Goal: Task Accomplishment & Management: Complete application form

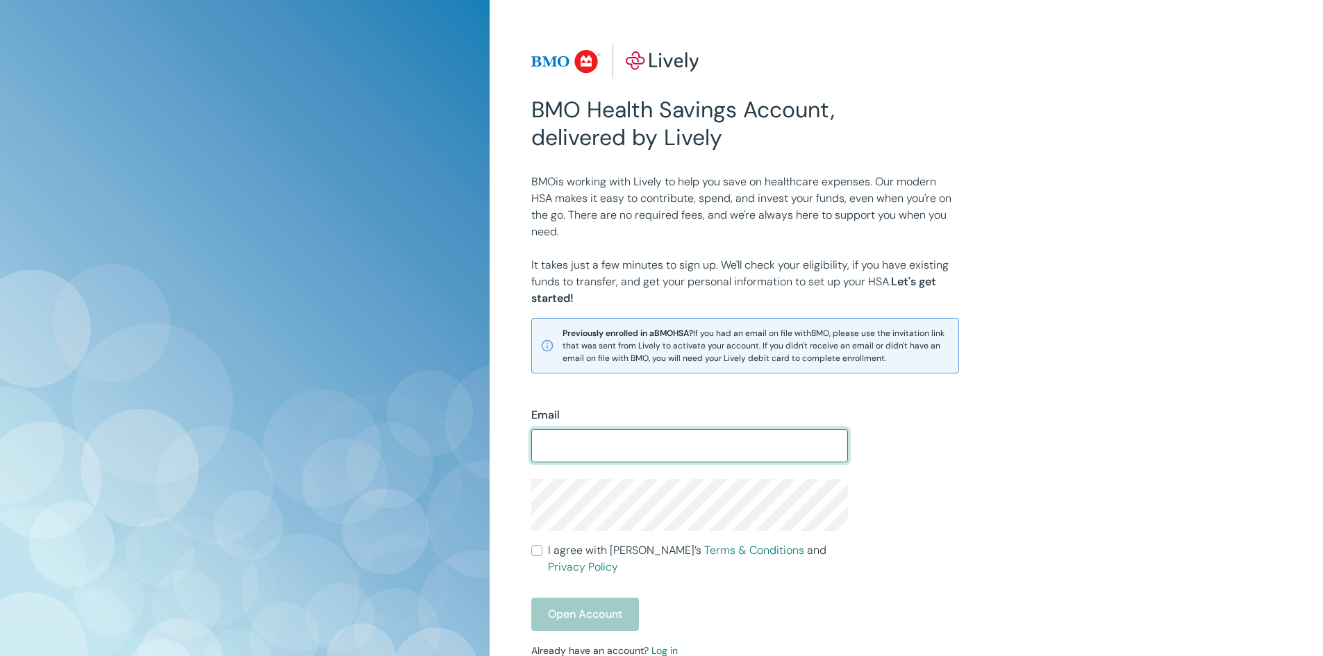
click at [636, 456] on input "Email" at bounding box center [689, 446] width 317 height 28
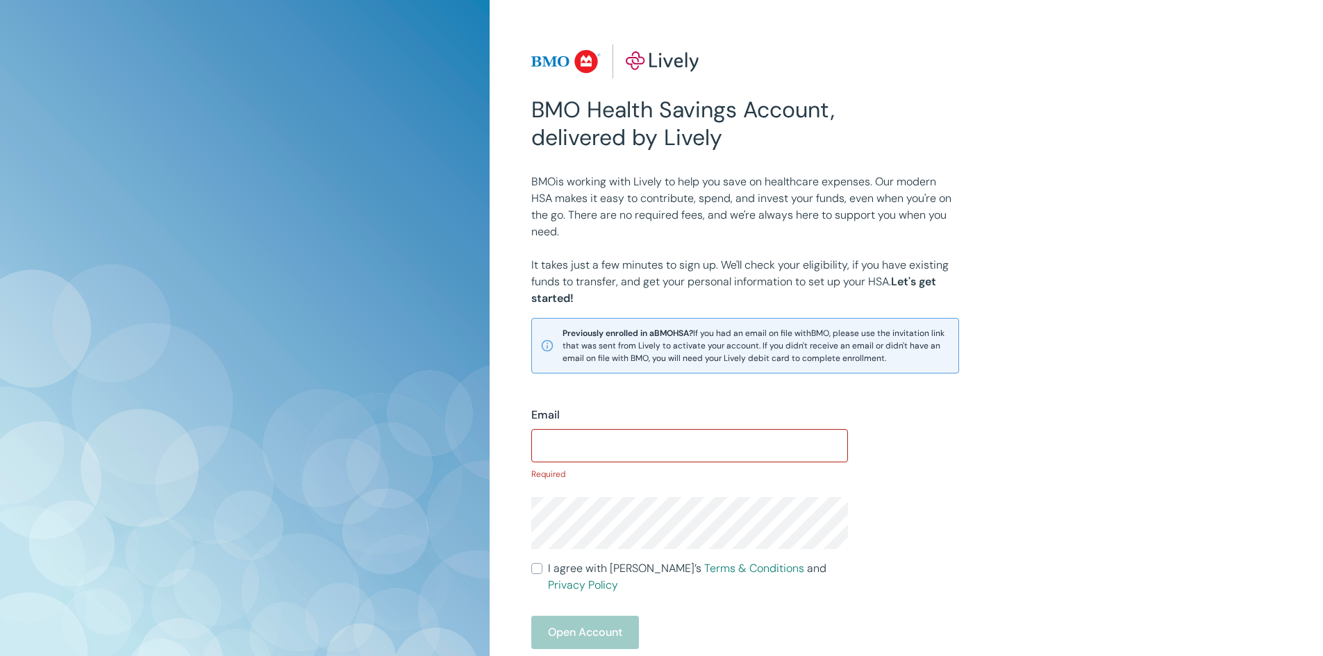
click at [658, 448] on input "Email" at bounding box center [689, 446] width 317 height 28
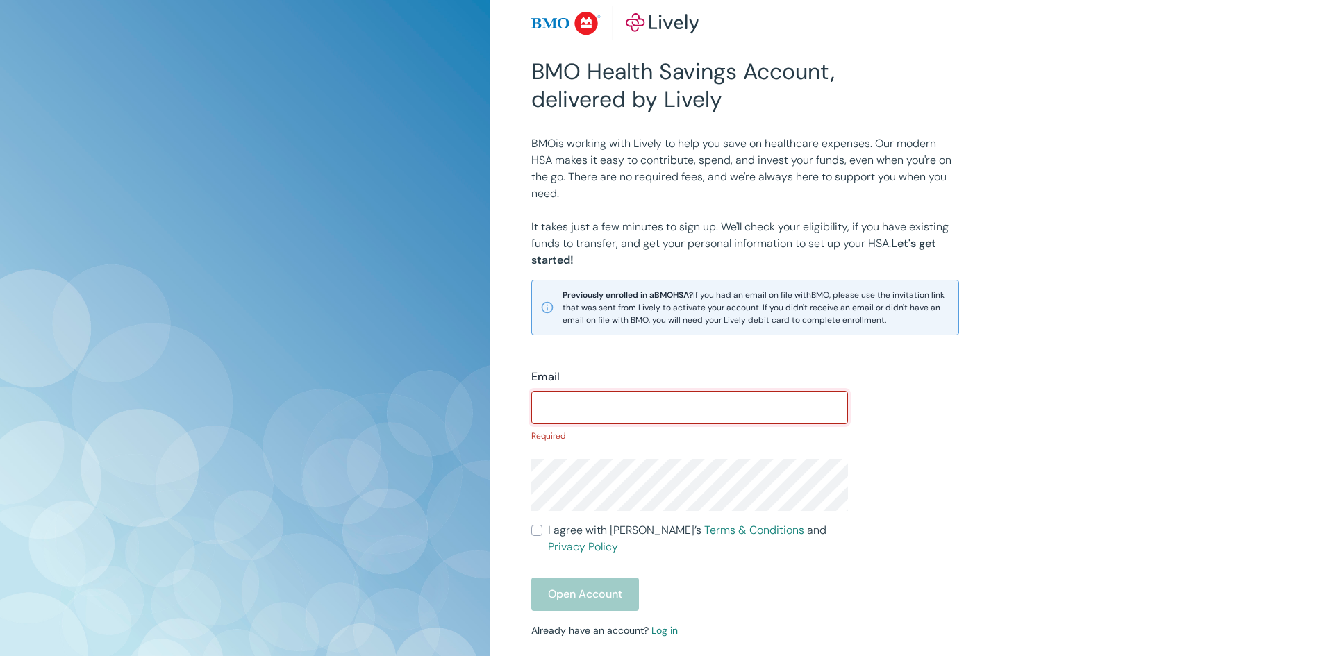
scroll to position [139, 0]
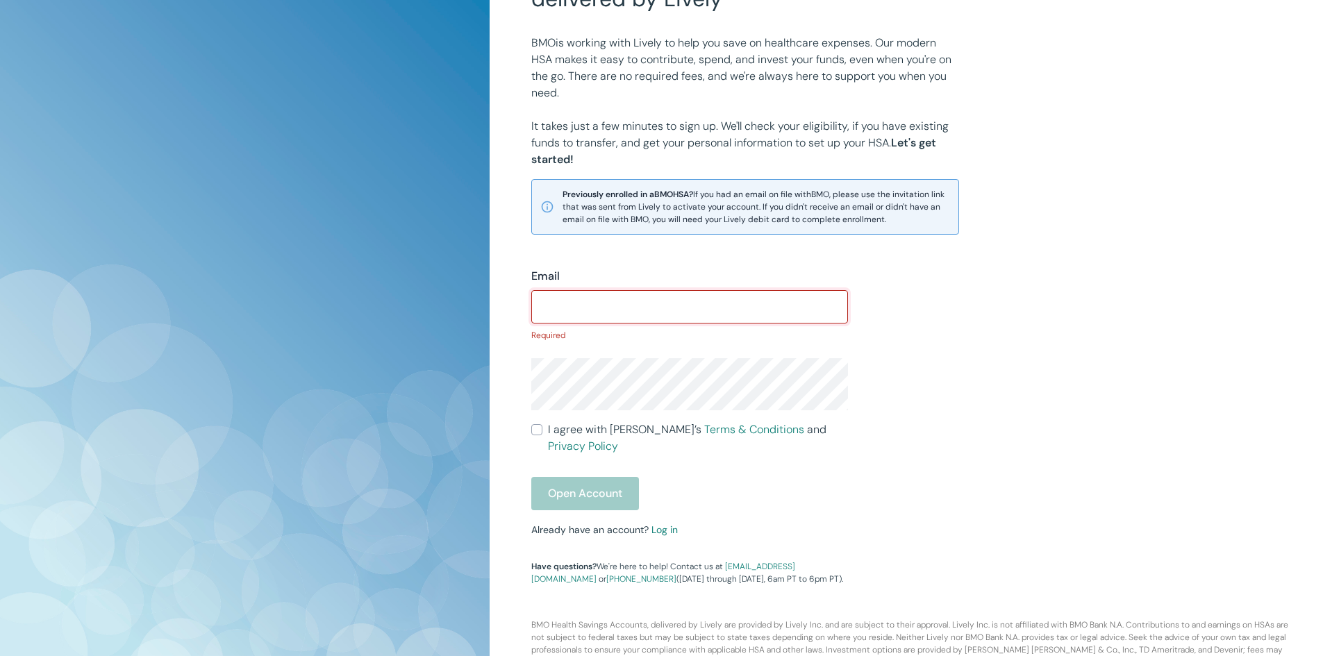
click at [692, 304] on input "Email" at bounding box center [689, 307] width 317 height 28
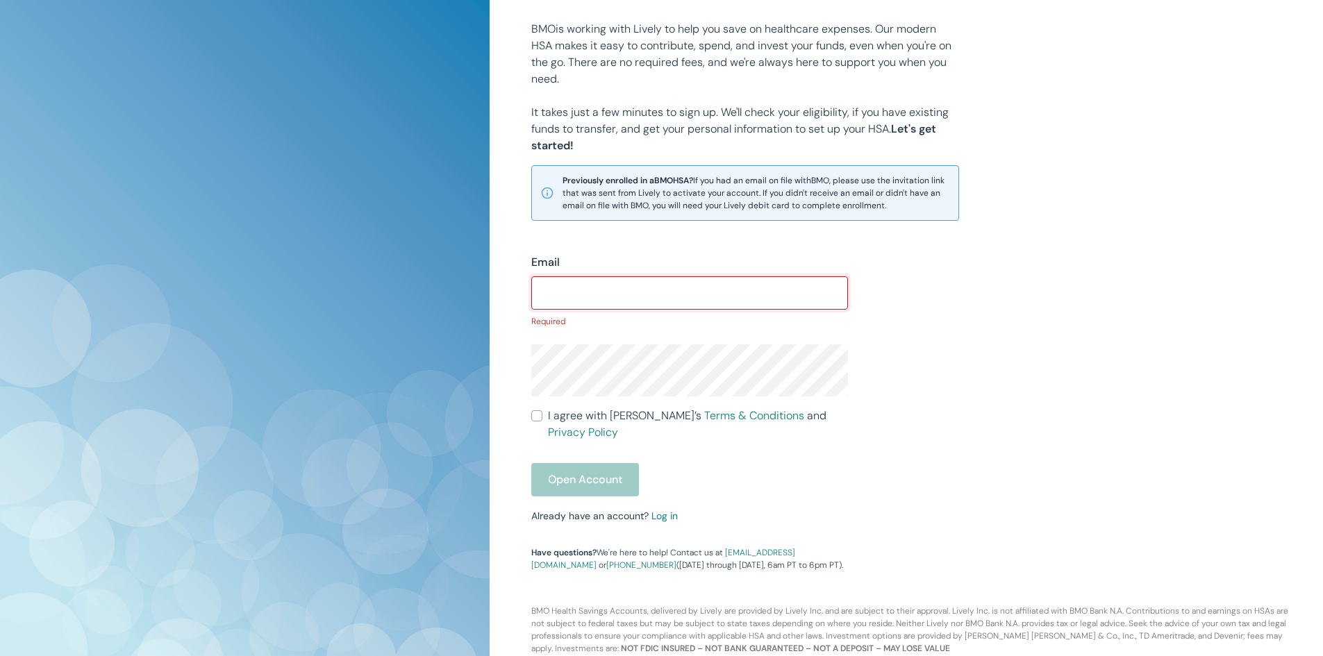
scroll to position [157, 0]
click at [661, 296] on input "Email" at bounding box center [689, 289] width 317 height 28
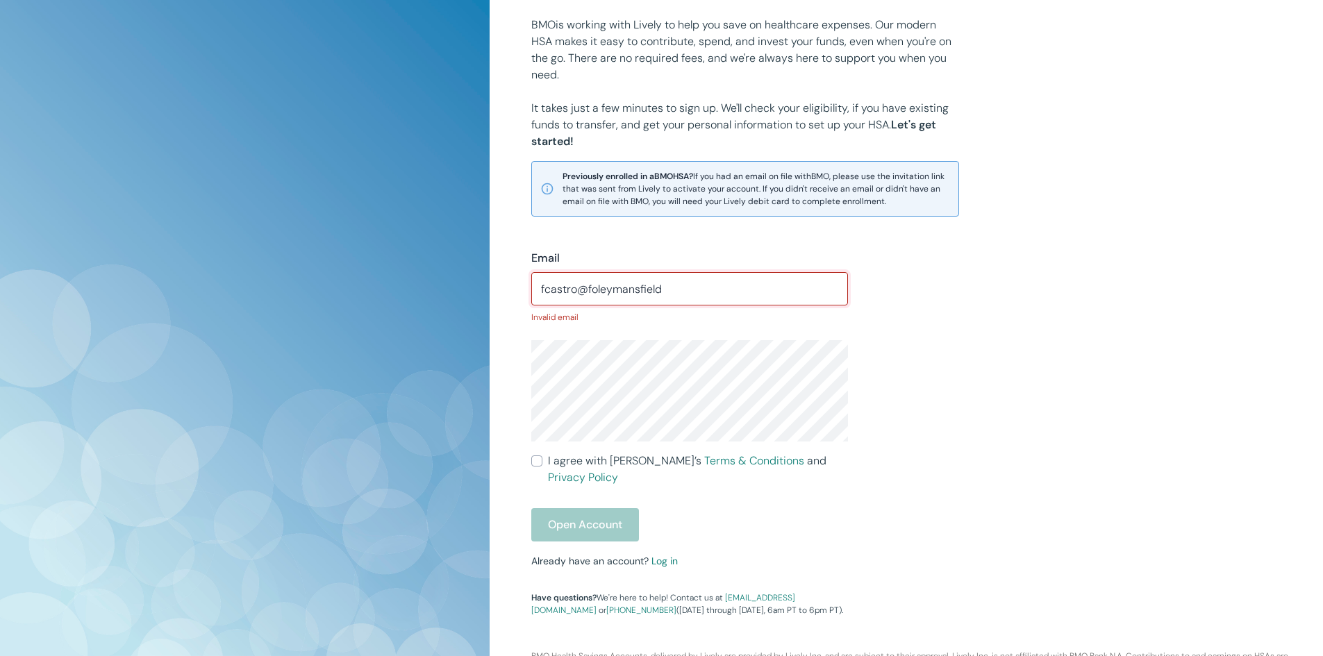
click at [683, 295] on input "fcastro@foleymansfield" at bounding box center [689, 289] width 317 height 28
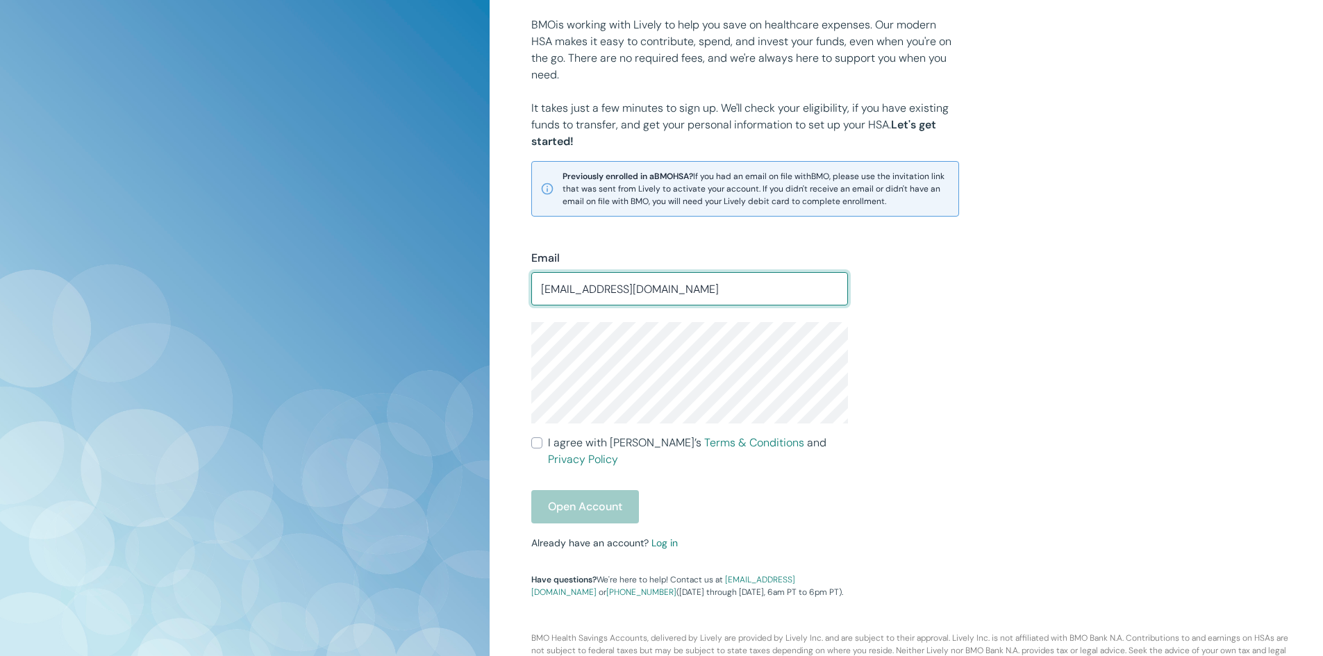
type input "[EMAIL_ADDRESS][DOMAIN_NAME]"
click at [538, 438] on input "I agree with Lively’s Terms & Conditions and Privacy Policy" at bounding box center [536, 443] width 11 height 11
checkbox input "true"
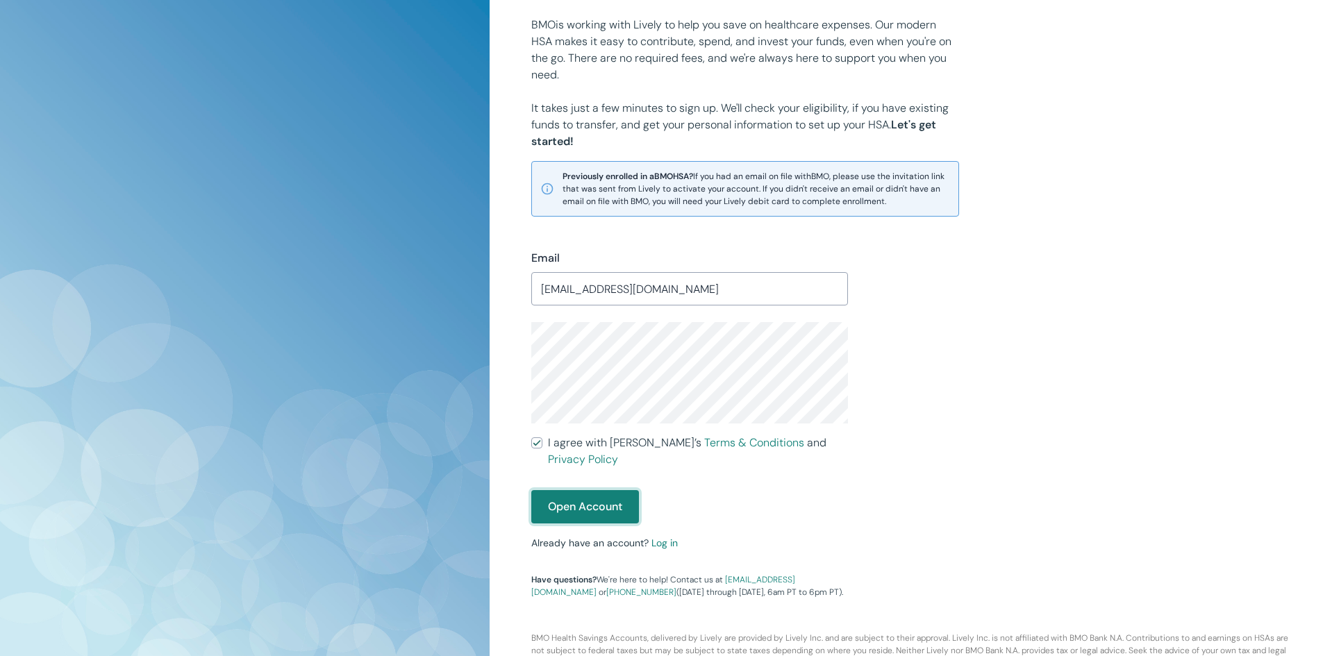
click at [589, 490] on button "Open Account" at bounding box center [585, 506] width 108 height 33
